Goal: Check status: Check status

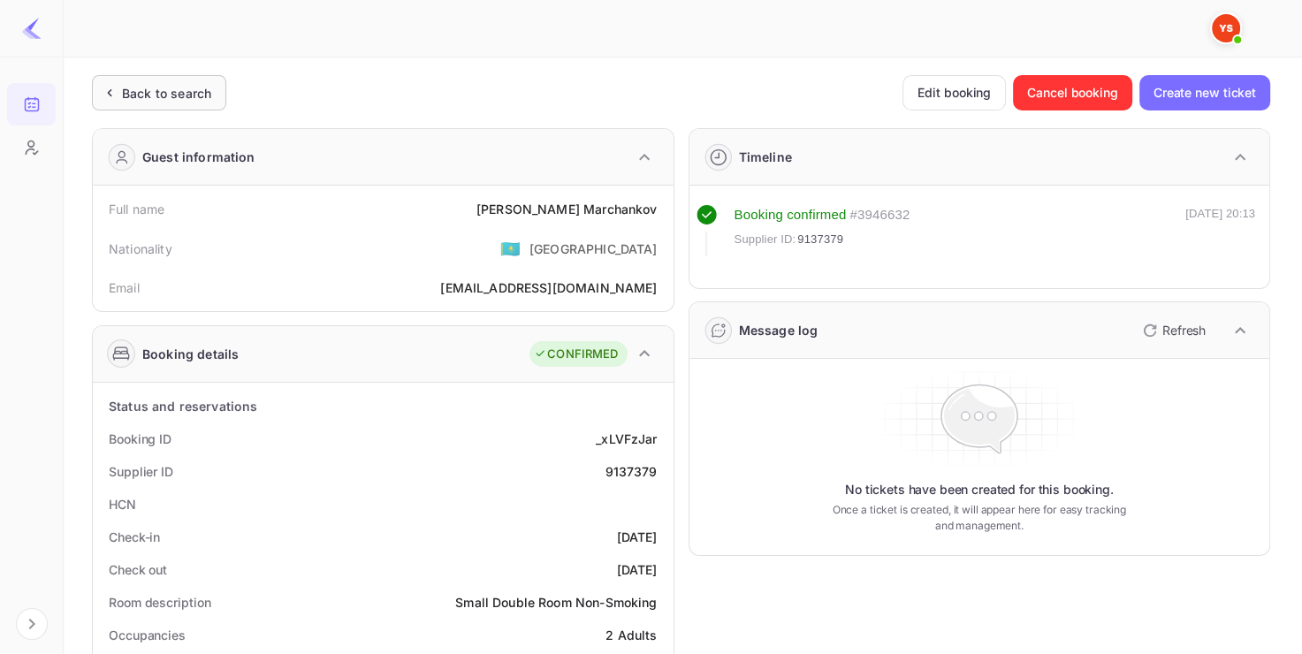
click at [204, 100] on div "Back to search" at bounding box center [166, 93] width 89 height 19
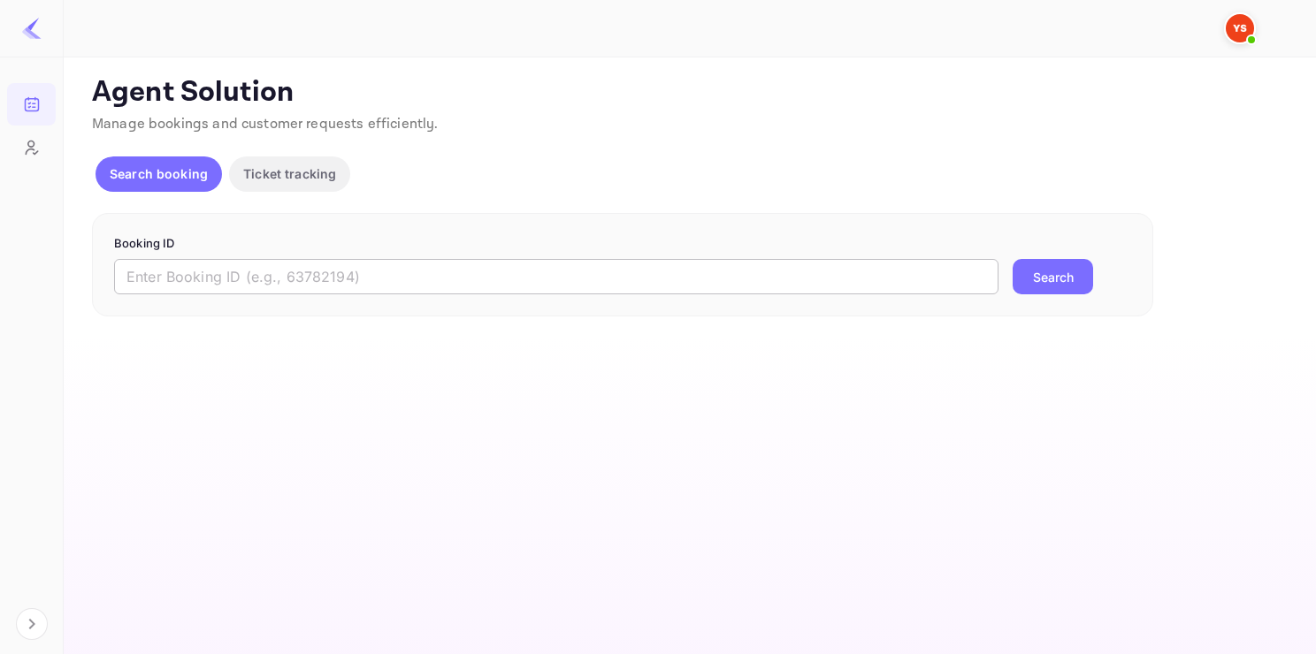
click at [297, 293] on div "Booking ID ​ Search" at bounding box center [622, 265] width 1061 height 104
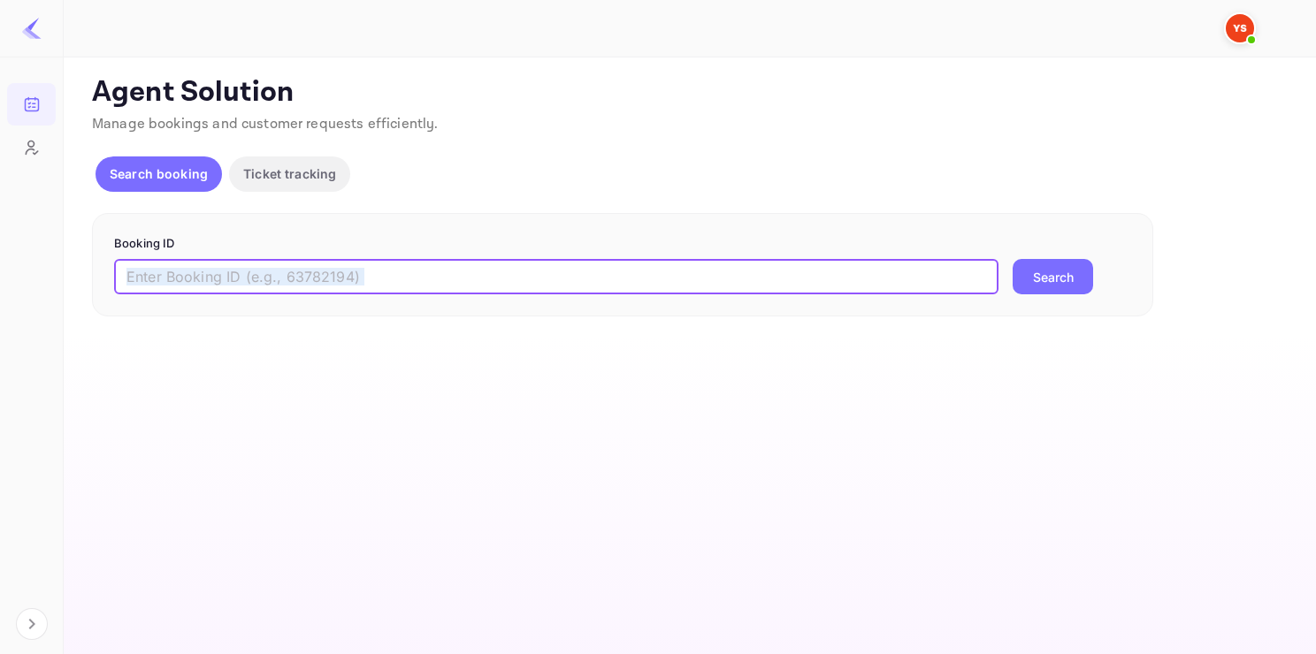
click at [297, 293] on input "text" at bounding box center [556, 276] width 884 height 35
paste input "9049312"
type input "9049312"
click at [1012, 259] on button "Search" at bounding box center [1052, 276] width 80 height 35
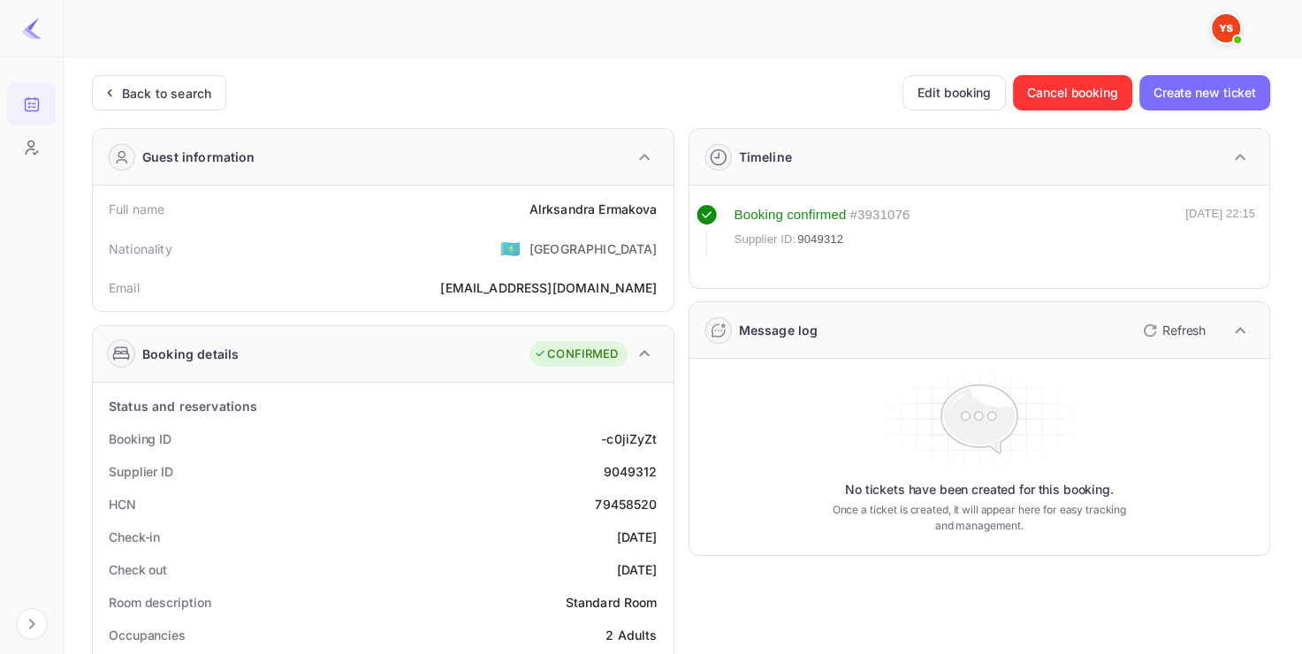
click at [639, 474] on div "9049312" at bounding box center [630, 471] width 54 height 19
copy div "9049312"
drag, startPoint x: 529, startPoint y: 199, endPoint x: 654, endPoint y: 210, distance: 126.1
click at [654, 210] on div "[PERSON_NAME]" at bounding box center [594, 209] width 128 height 19
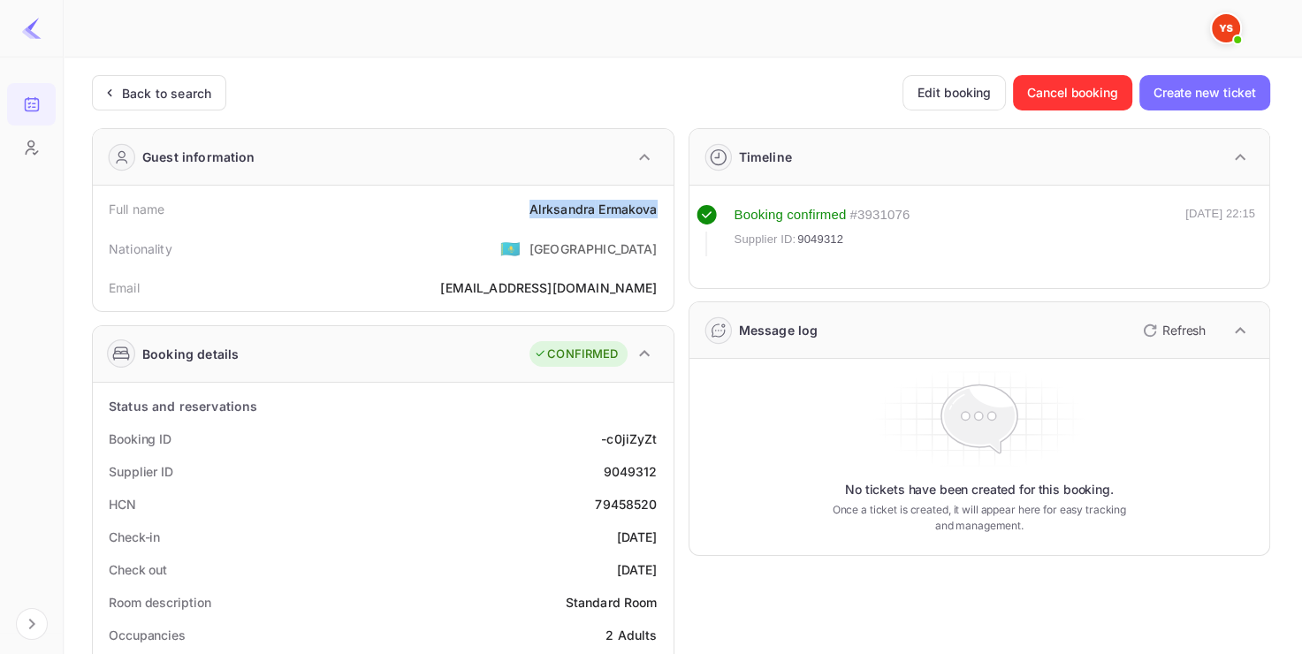
copy div "[PERSON_NAME]"
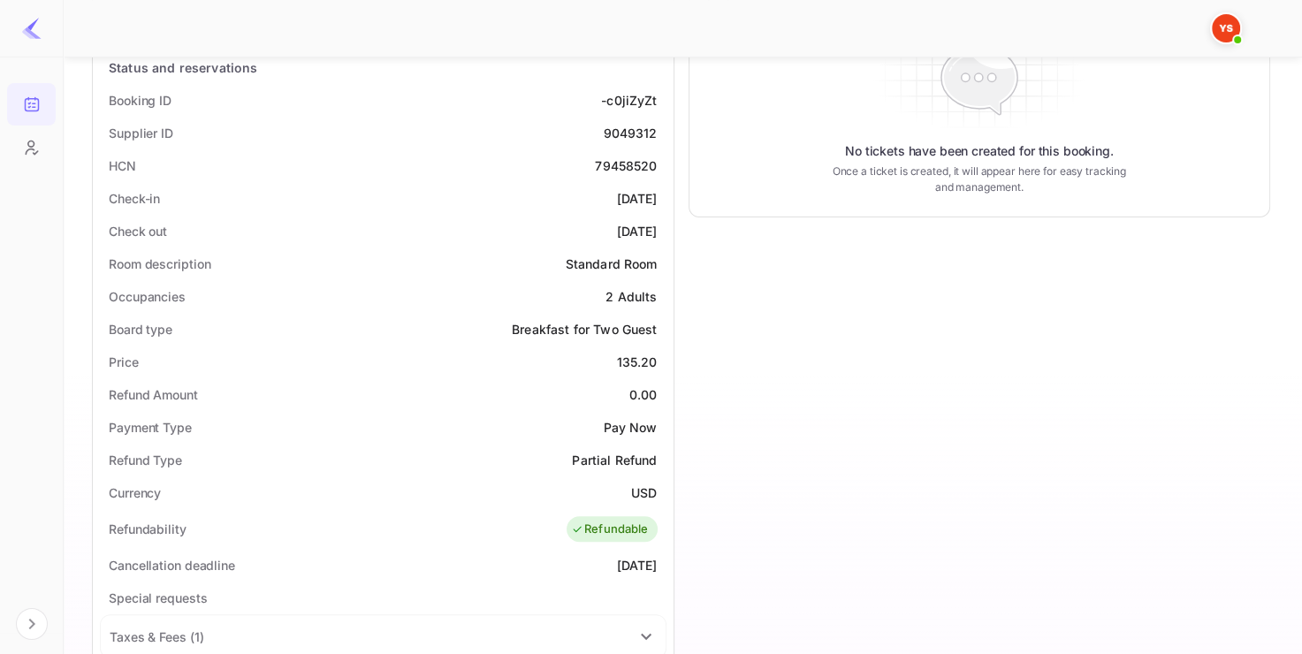
scroll to position [340, 0]
drag, startPoint x: 615, startPoint y: 359, endPoint x: 665, endPoint y: 357, distance: 49.5
click at [665, 357] on div "Price 135.20" at bounding box center [383, 361] width 567 height 33
copy div "135.20"
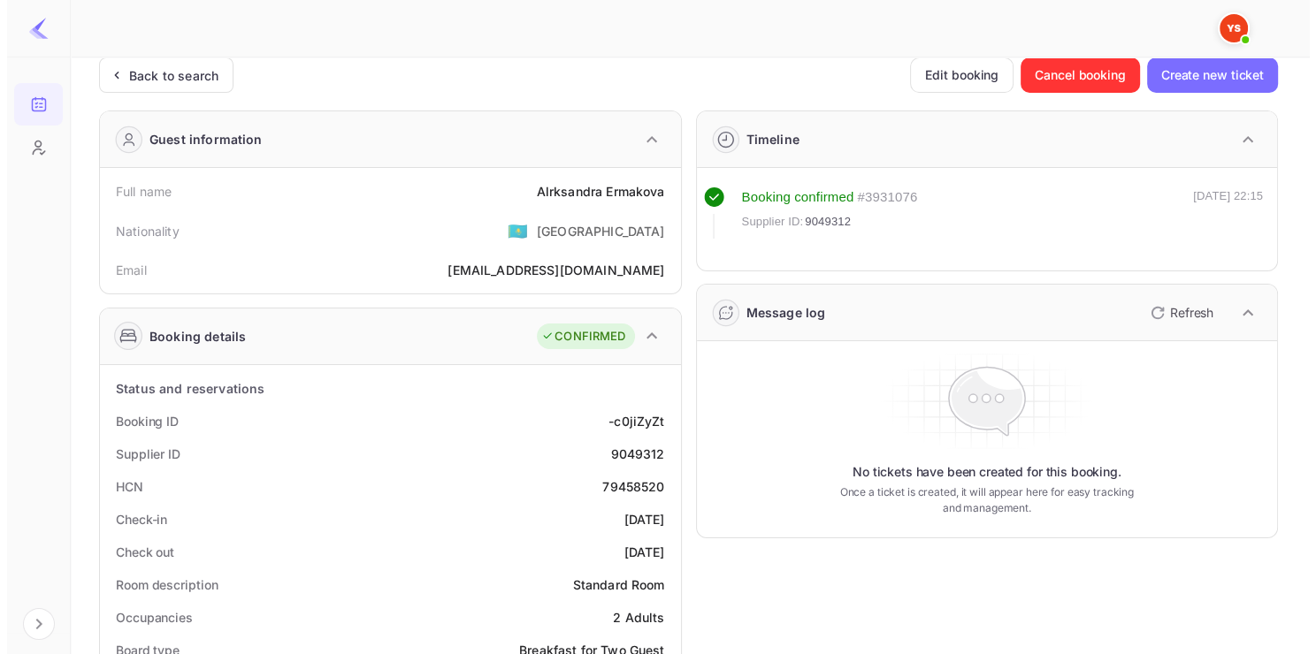
scroll to position [0, 0]
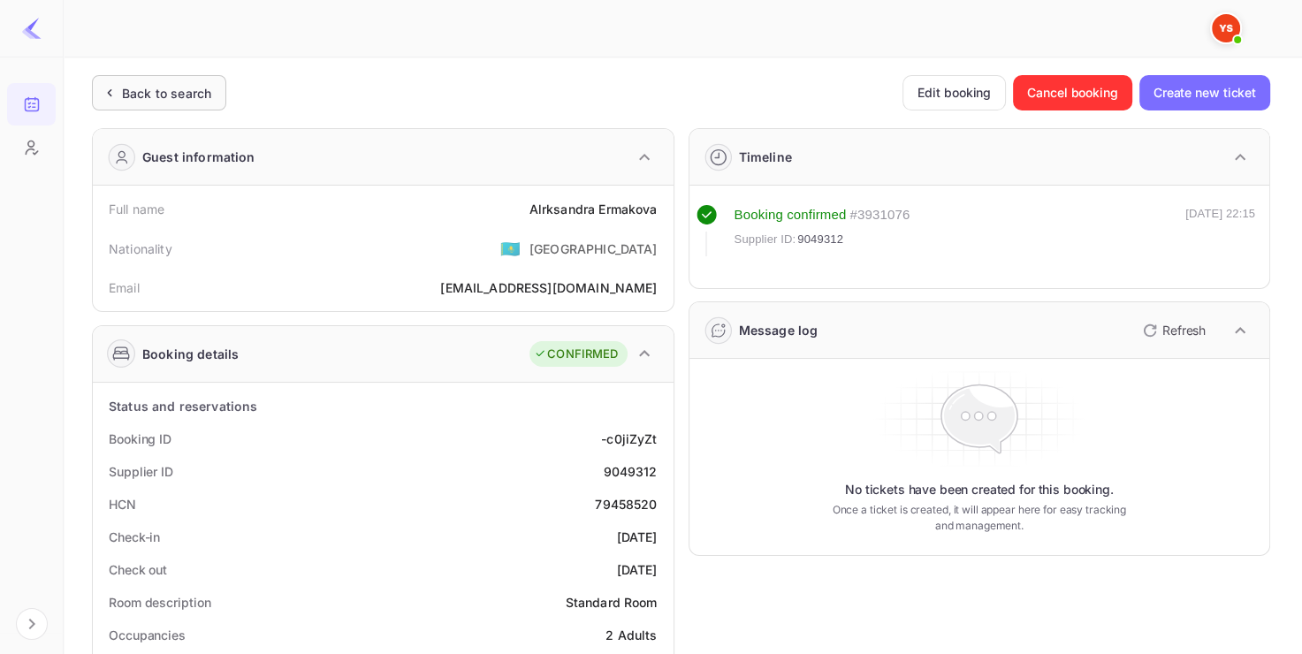
click at [183, 86] on div "Back to search" at bounding box center [166, 93] width 89 height 19
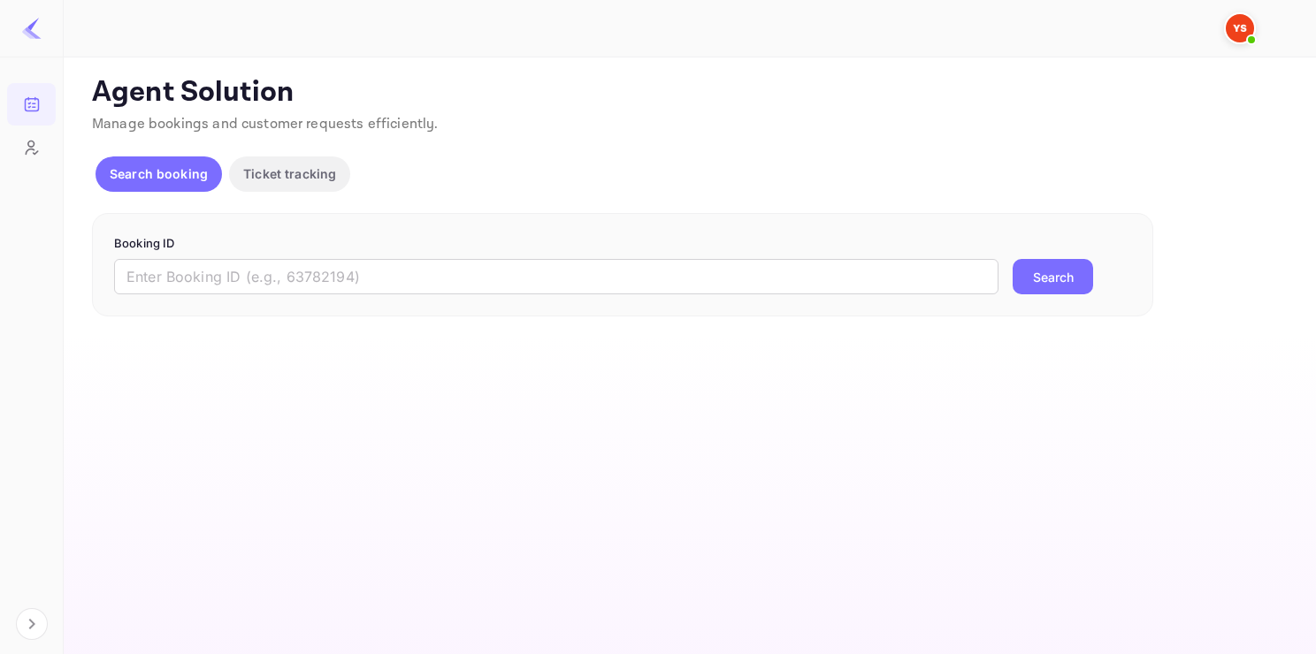
click at [349, 296] on div "Booking ID ​ Search" at bounding box center [622, 265] width 1061 height 104
click at [349, 290] on div "Booking ID ​ Search" at bounding box center [622, 265] width 1061 height 104
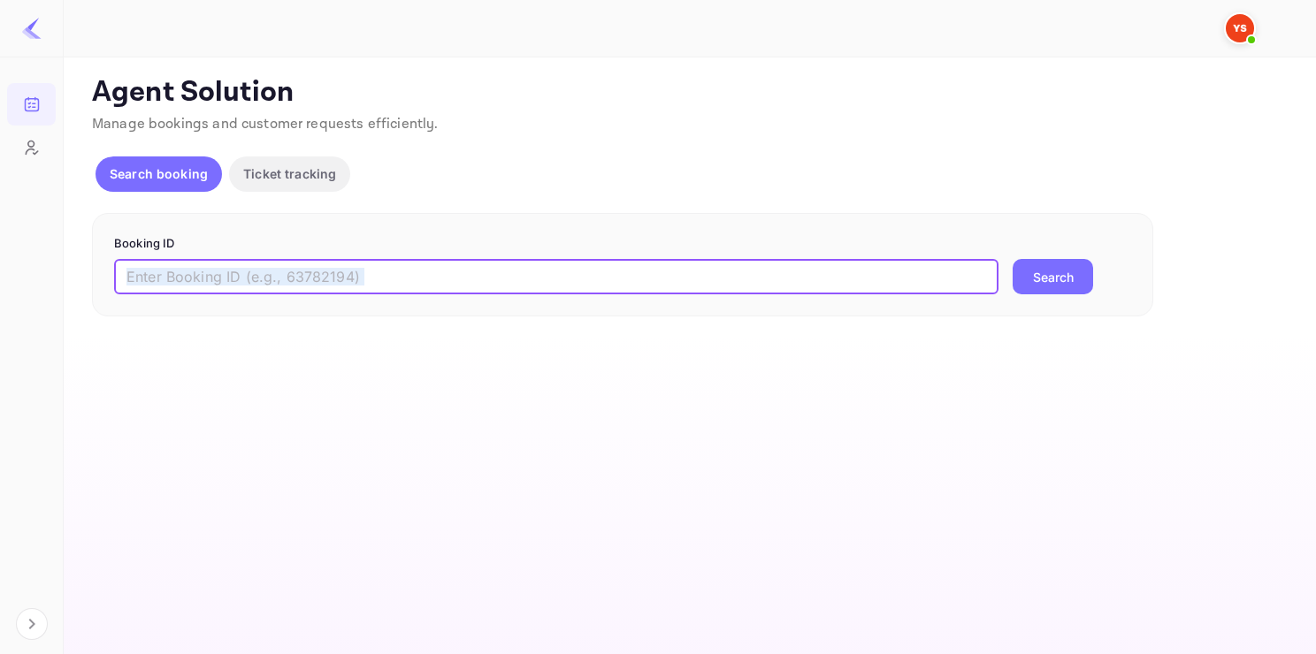
click at [349, 290] on input "text" at bounding box center [556, 276] width 884 height 35
paste input "9447465"
type input "9447465"
click at [1012, 259] on button "Search" at bounding box center [1052, 276] width 80 height 35
